Goal: Transaction & Acquisition: Register for event/course

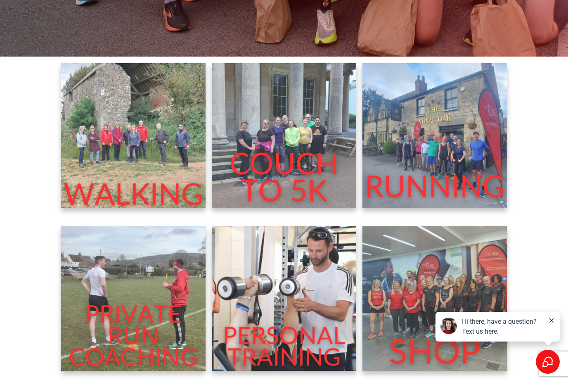
scroll to position [291, 0]
click at [452, 183] on img at bounding box center [434, 136] width 144 height 144
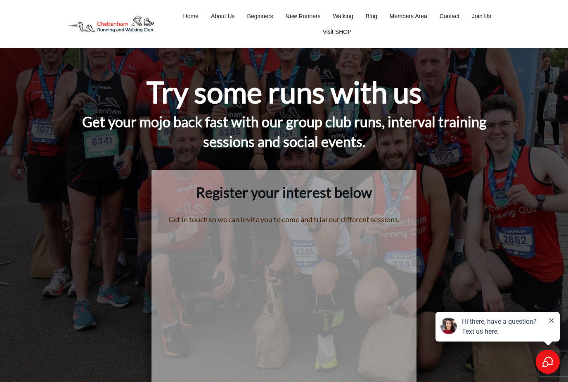
click at [481, 16] on span "Join Us" at bounding box center [480, 16] width 19 height 12
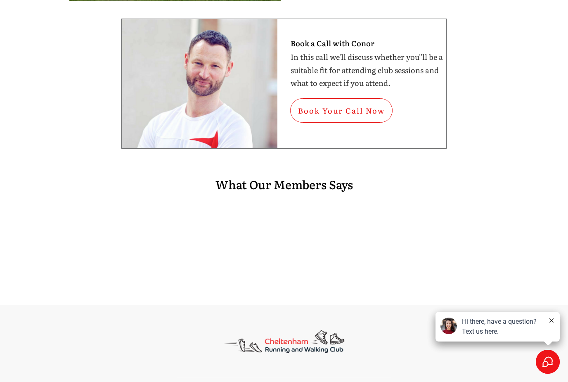
scroll to position [336, 0]
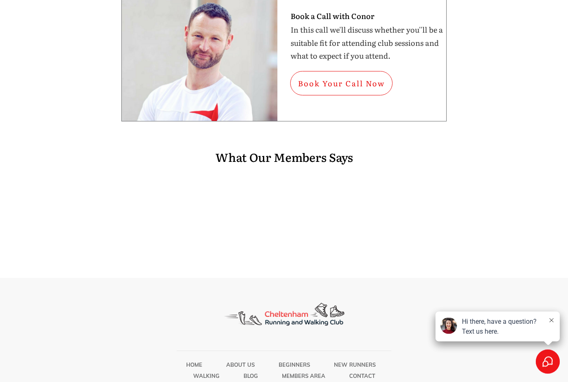
click at [266, 381] on span "Join Us" at bounding box center [259, 387] width 21 height 11
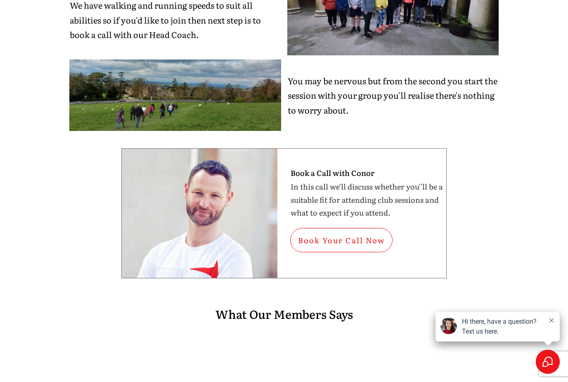
scroll to position [413, 0]
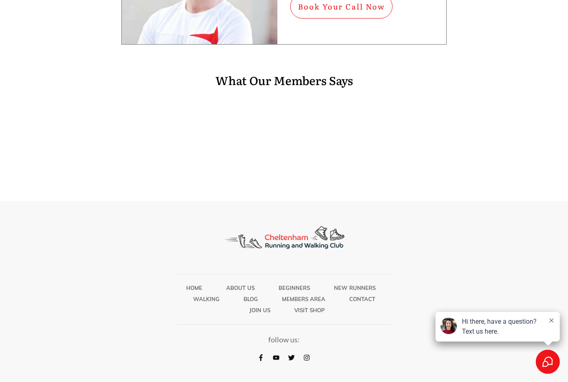
click at [309, 298] on span "Members Area" at bounding box center [303, 298] width 43 height 11
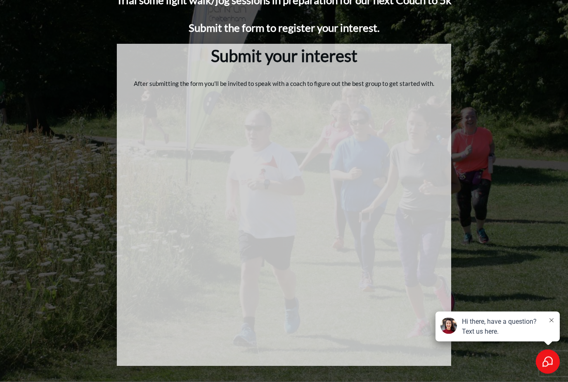
scroll to position [107, 0]
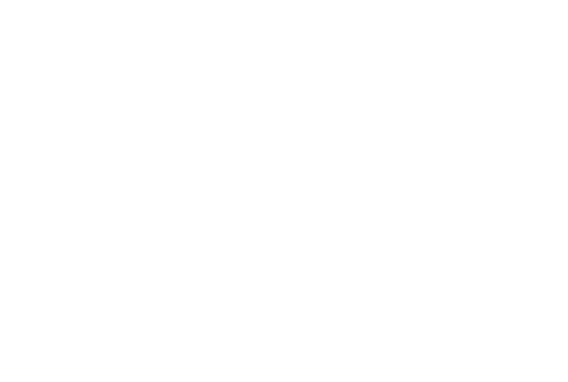
scroll to position [475, 0]
